Goal: Find specific page/section: Find specific page/section

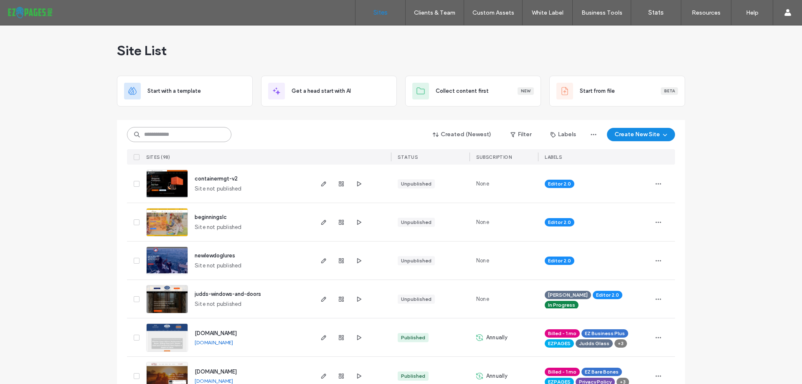
click at [193, 130] on input at bounding box center [179, 134] width 104 height 15
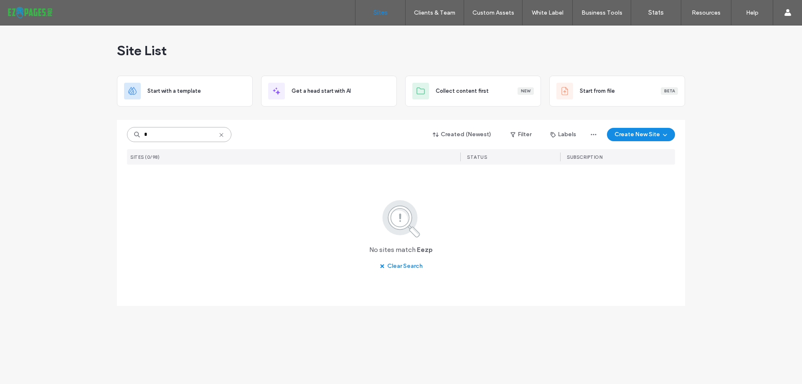
type input "*"
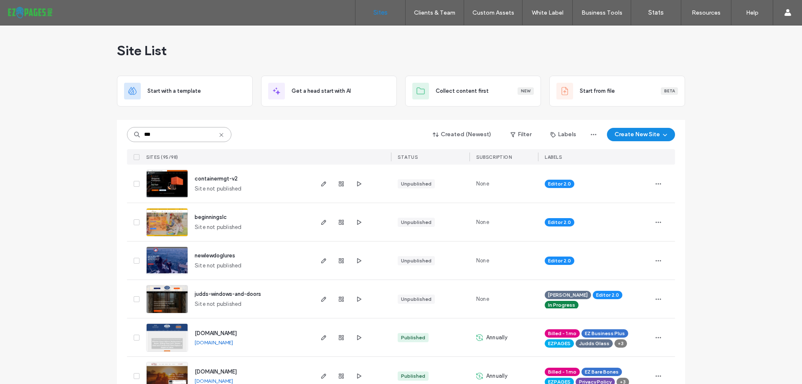
click at [171, 135] on input "***" at bounding box center [179, 134] width 104 height 15
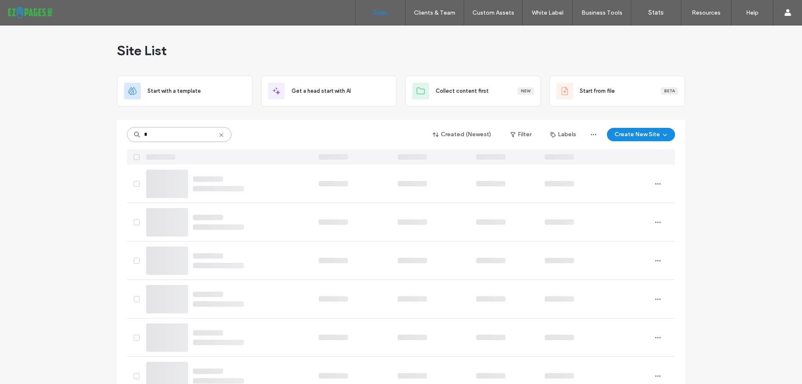
type input "*"
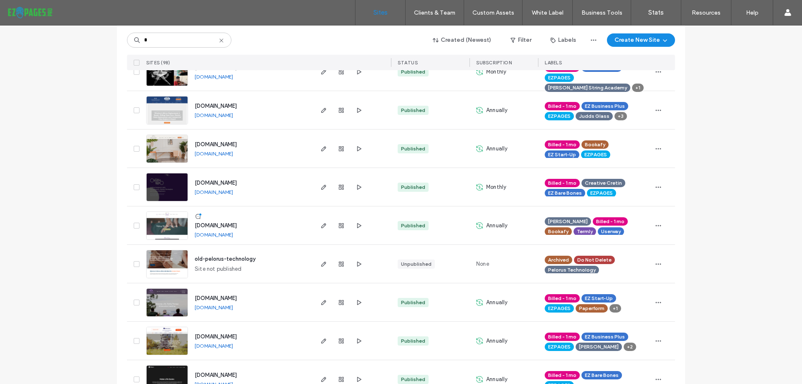
scroll to position [1713, 0]
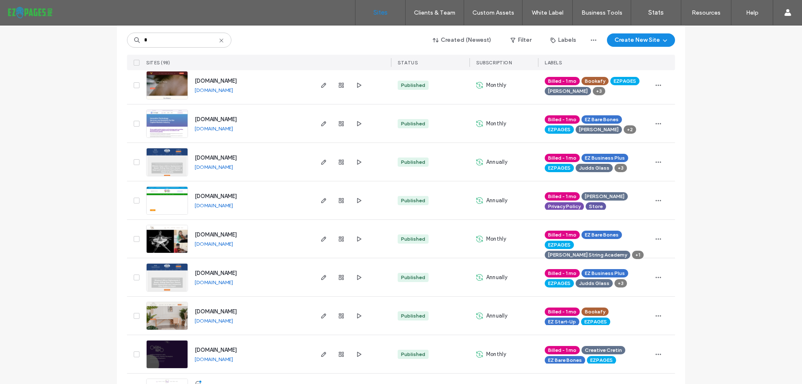
click at [218, 39] on icon at bounding box center [221, 40] width 7 height 7
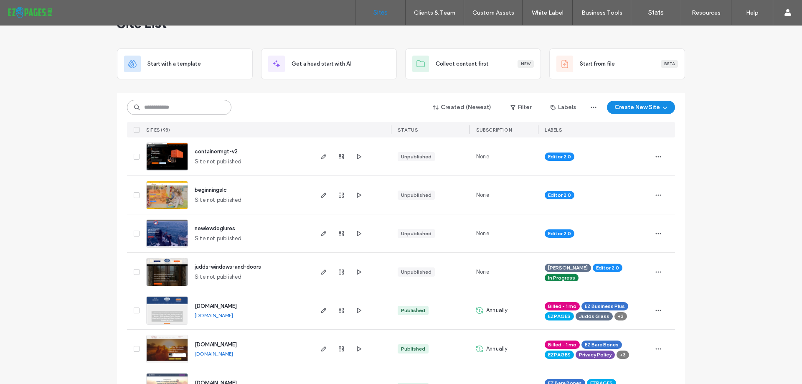
scroll to position [0, 0]
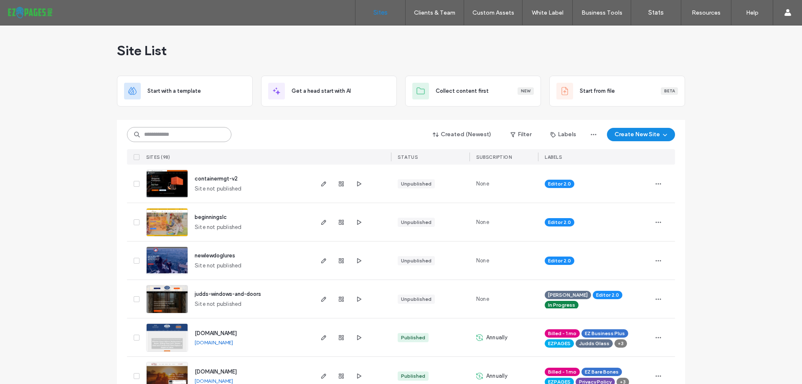
click at [187, 136] on input at bounding box center [179, 134] width 104 height 15
drag, startPoint x: 167, startPoint y: 133, endPoint x: 119, endPoint y: 131, distance: 47.7
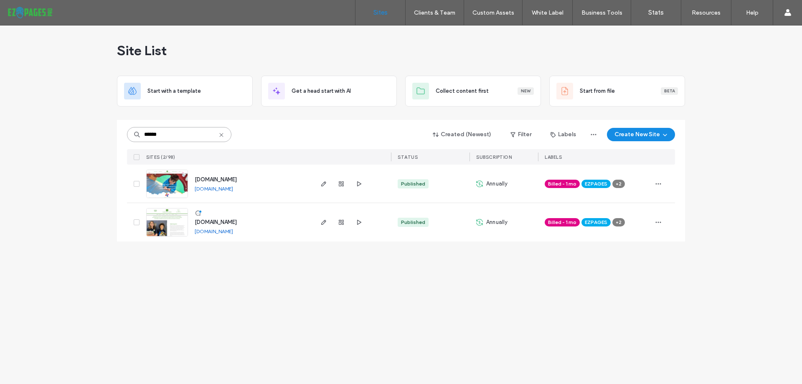
type input "******"
drag, startPoint x: 249, startPoint y: 236, endPoint x: 196, endPoint y: 232, distance: 53.7
click at [196, 232] on div "www.laurelhall.org www.laurelhall.org" at bounding box center [250, 222] width 124 height 38
copy link "www.laurelhall.org"
